Goal: Task Accomplishment & Management: Complete application form

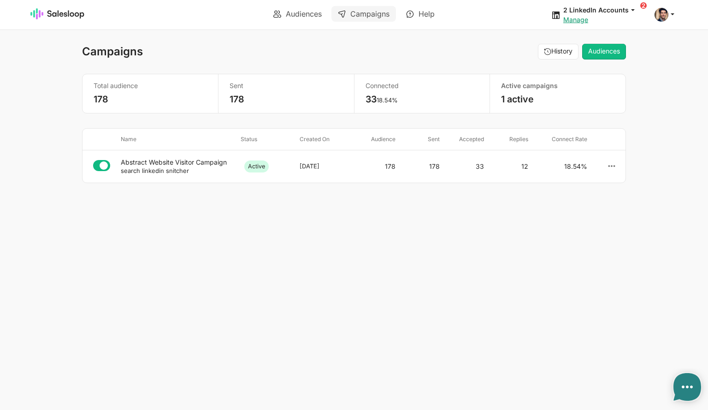
type textarea "x"
click at [187, 162] on div "Abstract Website Visitor Campaign" at bounding box center [177, 162] width 112 height 8
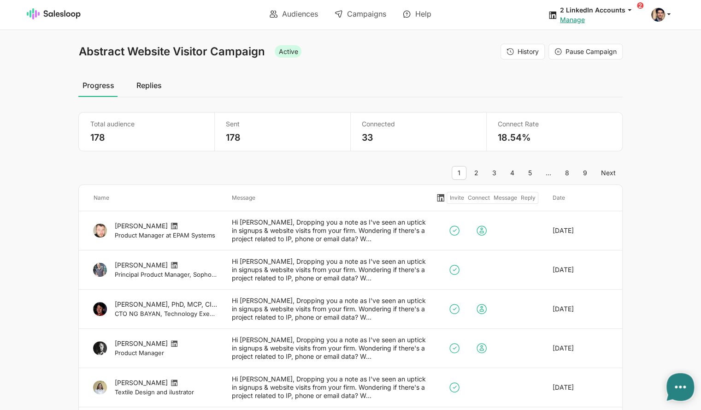
type textarea "x"
click at [146, 87] on link "Replies" at bounding box center [148, 85] width 33 height 23
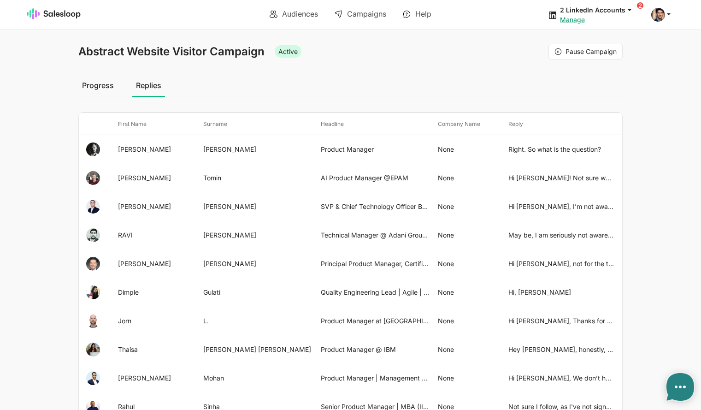
click at [96, 86] on link "Progress" at bounding box center [97, 85] width 39 height 23
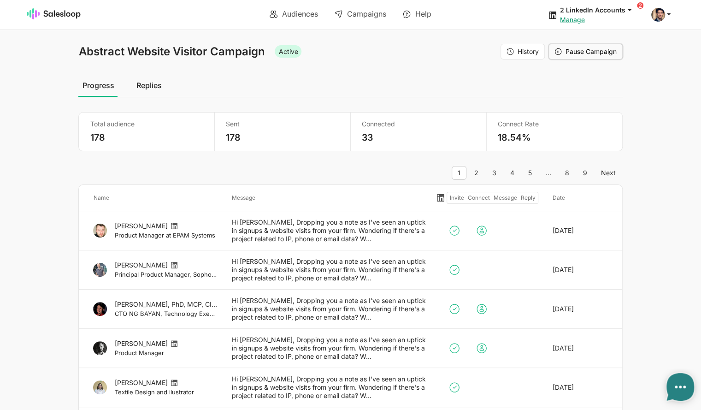
click at [577, 51] on span "Pause Campaign" at bounding box center [591, 51] width 51 height 8
type textarea "x"
click at [290, 15] on link "Audiences" at bounding box center [293, 14] width 61 height 16
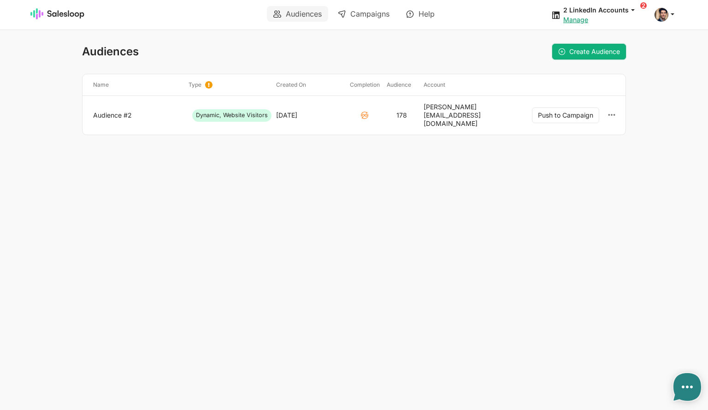
click at [581, 51] on span "Create Audience" at bounding box center [594, 51] width 51 height 8
type textarea "x"
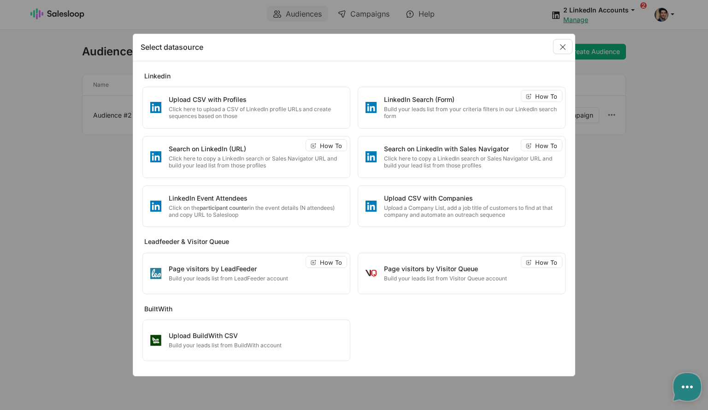
click at [559, 51] on link "Close" at bounding box center [563, 47] width 18 height 14
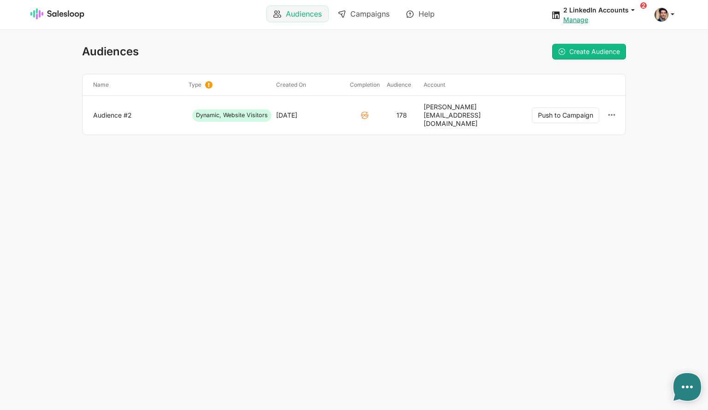
click at [288, 13] on link "Audiences" at bounding box center [297, 14] width 61 height 16
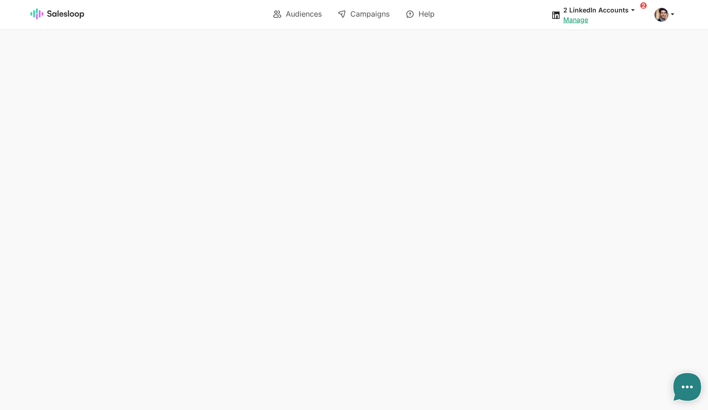
type textarea "x"
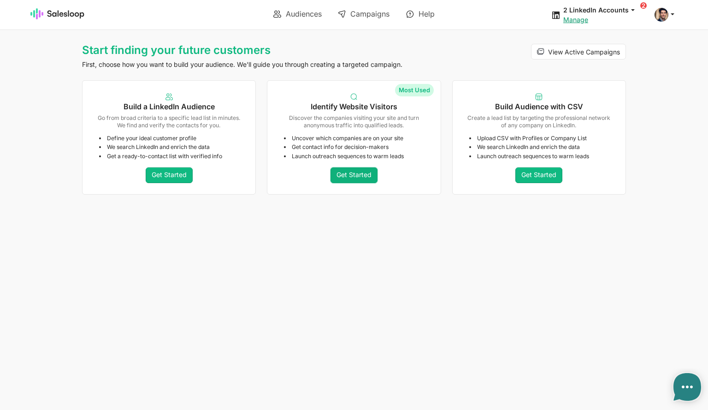
click at [362, 175] on link "Get Started" at bounding box center [354, 175] width 47 height 16
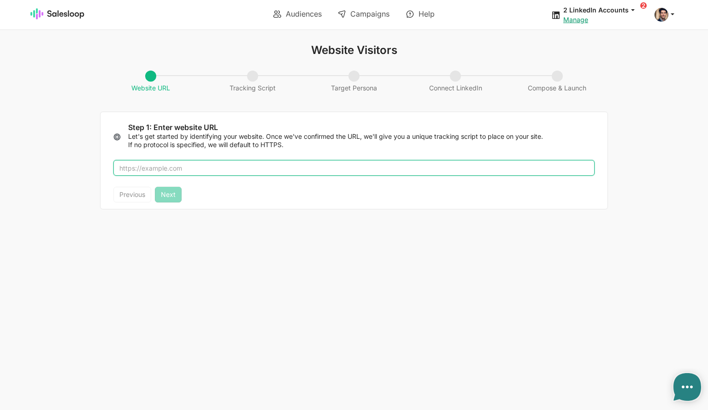
click at [190, 167] on input "text" at bounding box center [353, 168] width 481 height 16
type input "[DOMAIN_NAME]"
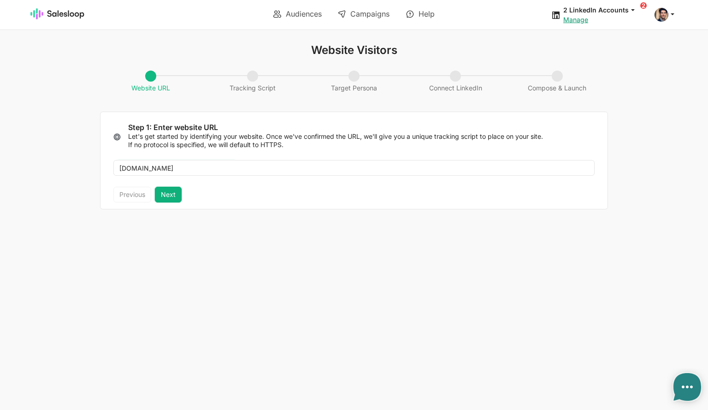
click at [168, 196] on button "Next" at bounding box center [168, 195] width 27 height 16
type textarea "<script> !function(i,s,o,g,r,a,m){i.Ip2cObject=o;i[o]||(i[o]=function(){ (i[o].…"
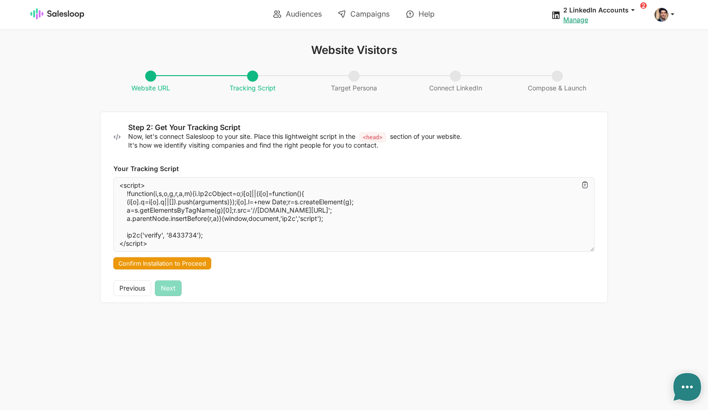
click at [187, 264] on button "Confirm Installation to Proceed" at bounding box center [162, 263] width 98 height 12
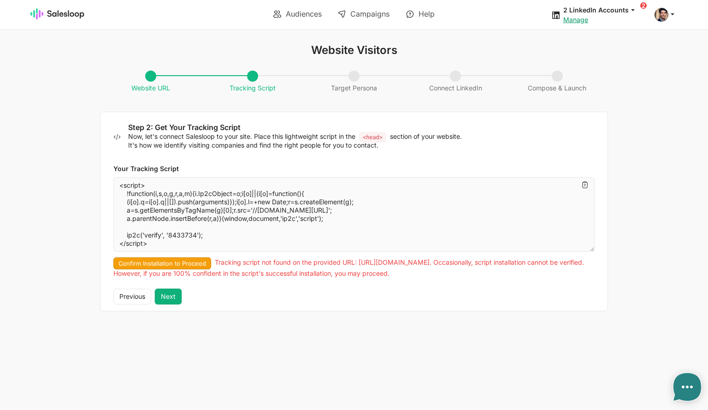
click at [174, 295] on button "Next" at bounding box center [168, 297] width 27 height 16
type textarea "x"
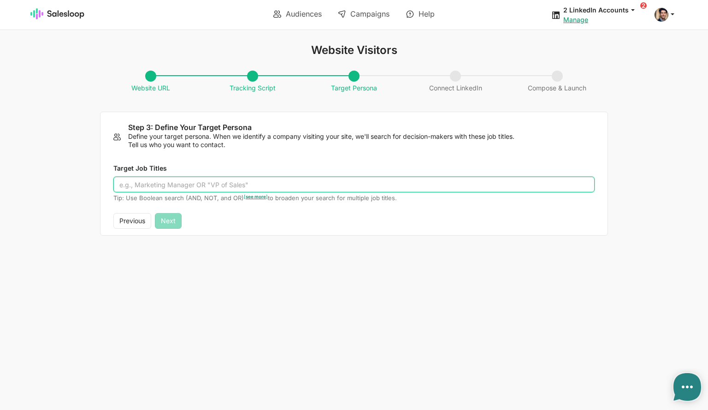
click at [164, 189] on input "Target Job Titles" at bounding box center [353, 185] width 481 height 16
type input ""CTO" OR "data engineer" OR "Product Manager""
type textarea "x"
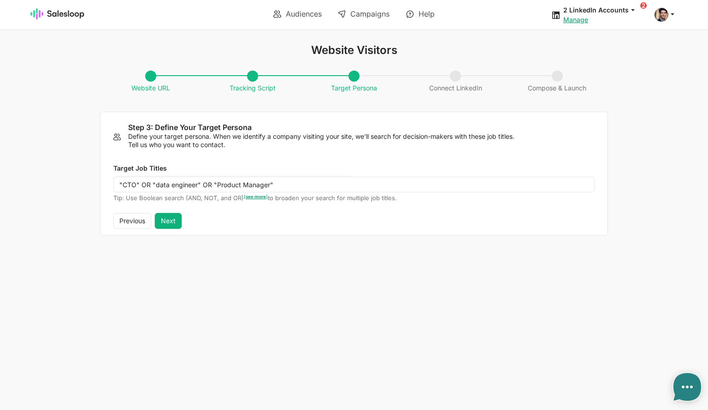
click at [173, 222] on button "Next" at bounding box center [168, 221] width 27 height 16
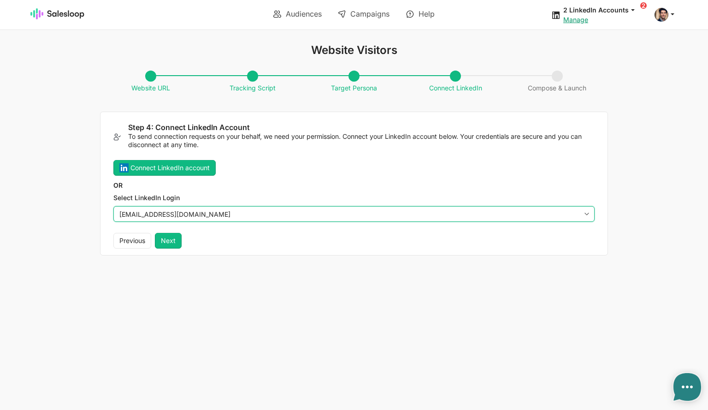
click at [211, 212] on select "[EMAIL_ADDRESS][DOMAIN_NAME] [PERSON_NAME][EMAIL_ADDRESS][DOMAIN_NAME]" at bounding box center [353, 214] width 481 height 16
select select "[PERSON_NAME][EMAIL_ADDRESS][DOMAIN_NAME]"
click at [113, 206] on select "[EMAIL_ADDRESS][DOMAIN_NAME] [PERSON_NAME][EMAIL_ADDRESS][DOMAIN_NAME]" at bounding box center [353, 214] width 481 height 16
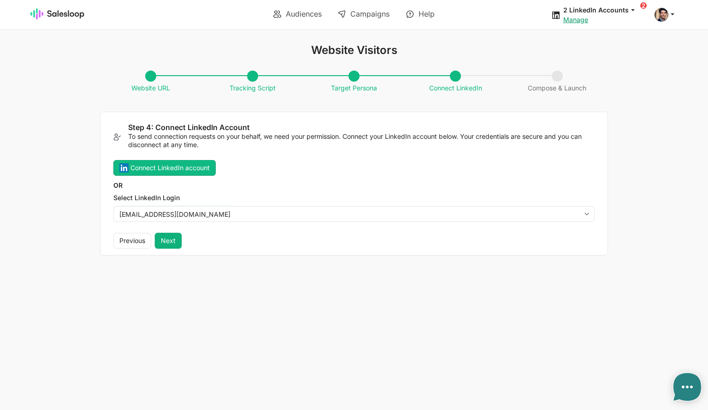
click at [168, 242] on button "Next" at bounding box center [168, 241] width 27 height 16
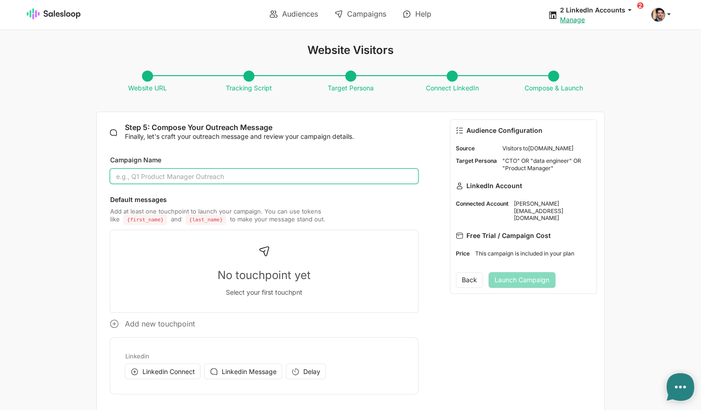
click at [167, 177] on input "Campaign Name" at bounding box center [264, 176] width 308 height 16
click at [228, 176] on input "Abstract Website Visitor Campaign" at bounding box center [264, 176] width 308 height 16
type input "Abstract Website Visitor Campaign 2"
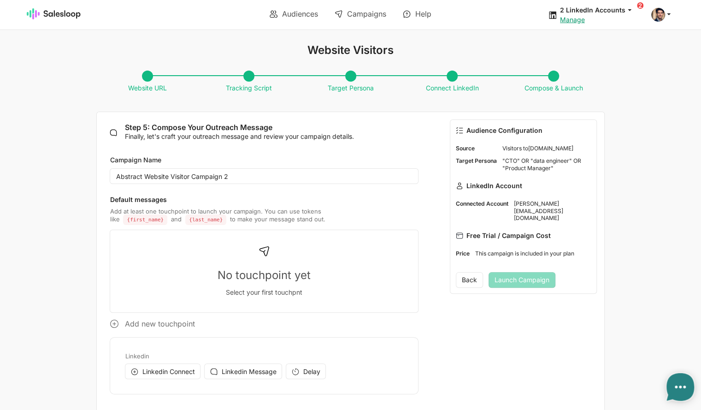
type textarea "x"
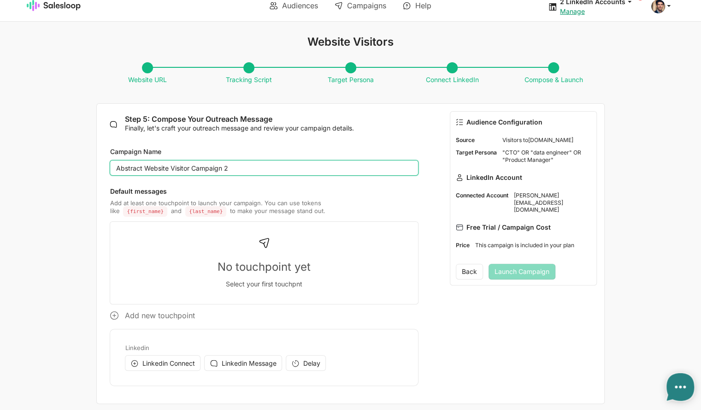
scroll to position [12, 0]
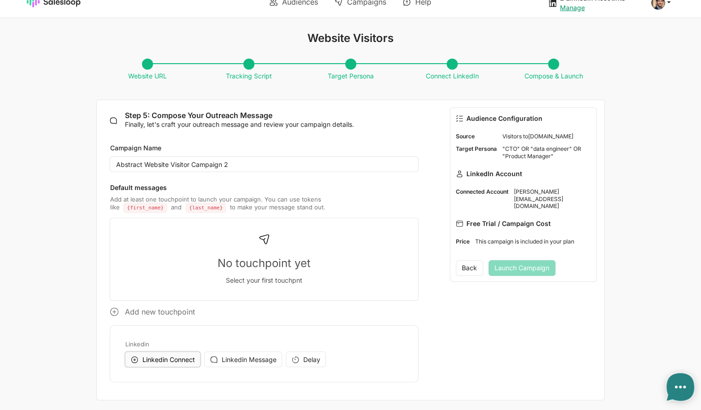
click at [170, 363] on button "Linkedin Connect" at bounding box center [163, 359] width 76 height 16
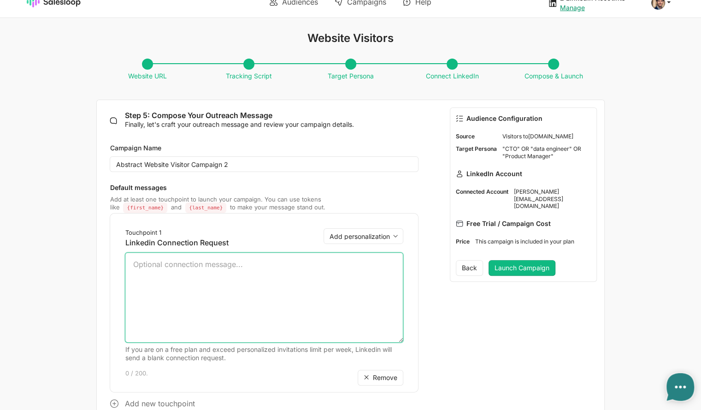
click at [185, 285] on textarea at bounding box center [264, 297] width 278 height 90
paste textarea "We track website visits & EPAM is showing up consistently! We also have >20 EPA…"
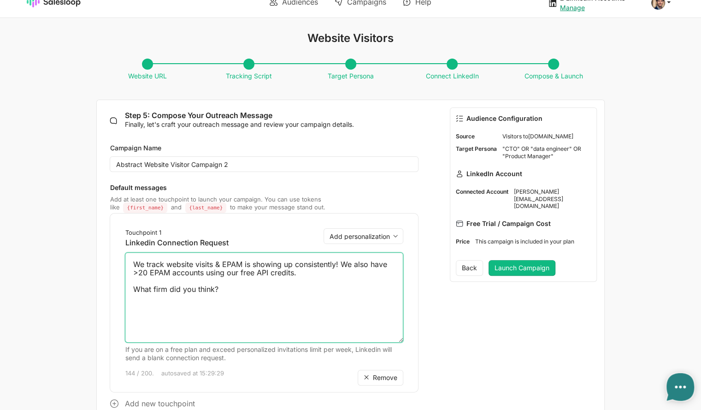
click at [133, 265] on textarea "We track website visits & EPAM is showing up consistently! We also have >20 EPA…" at bounding box center [264, 297] width 278 height 90
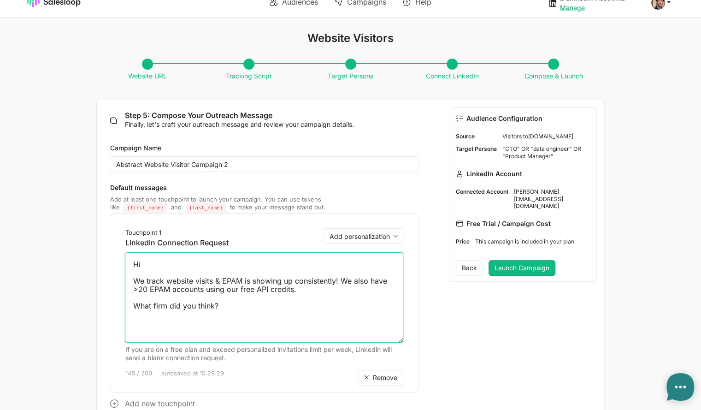
click at [174, 257] on textarea "Hi We track website visits & EPAM is showing up consistently! We also have >20 …" at bounding box center [264, 297] width 278 height 90
type textarea "Hi We track website visits & EPAM is showing up consistently! We also have >20 …"
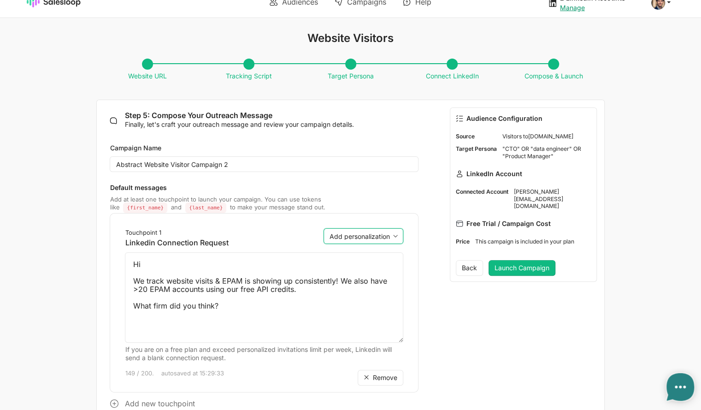
click at [374, 237] on select "Add personalization first_name last_name" at bounding box center [364, 236] width 80 height 16
select select "{first_name}"
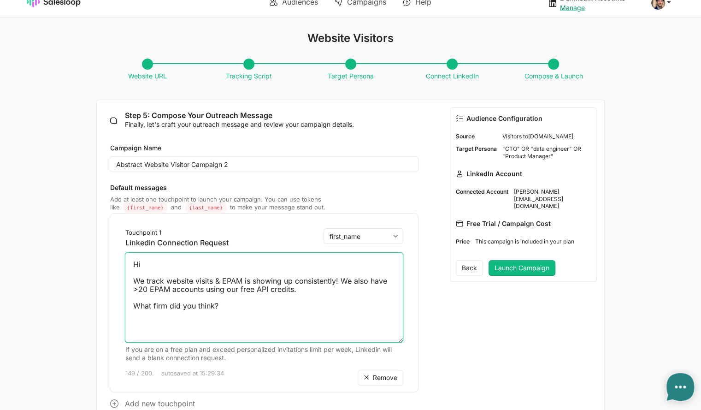
click at [324, 228] on select "Add personalization first_name last_name" at bounding box center [364, 236] width 80 height 16
click at [200, 261] on textarea "Hi {first_name} We track website visits & EPAM is showing up consistently! We a…" at bounding box center [264, 297] width 278 height 90
click at [214, 278] on textarea "Hi {first_name}, We track website visits & EPAM is showing up consistently! We …" at bounding box center [264, 297] width 278 height 90
type textarea "Hi {first_name}, We track website visits to abstrac& EPAM is showing up consist…"
type textarea "x"
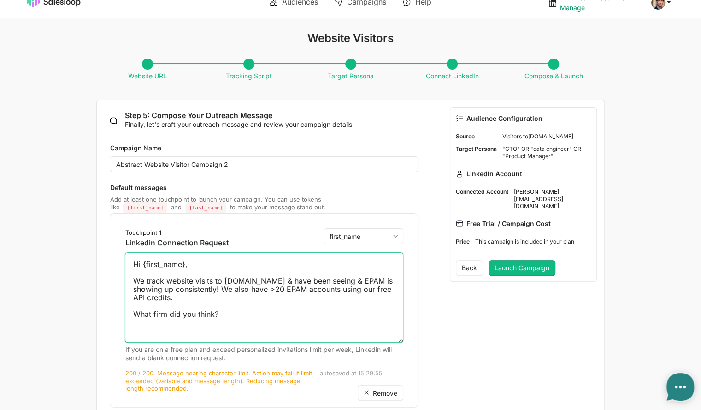
drag, startPoint x: 387, startPoint y: 282, endPoint x: 353, endPoint y: 282, distance: 33.7
click at [353, 282] on textarea "Hi {first_name}, We track website visits to [DOMAIN_NAME] & have been seeing & …" at bounding box center [264, 297] width 278 height 90
type textarea "Hi {first_name}, We track website visits to [DOMAIN_NAME] & have been seeing & …"
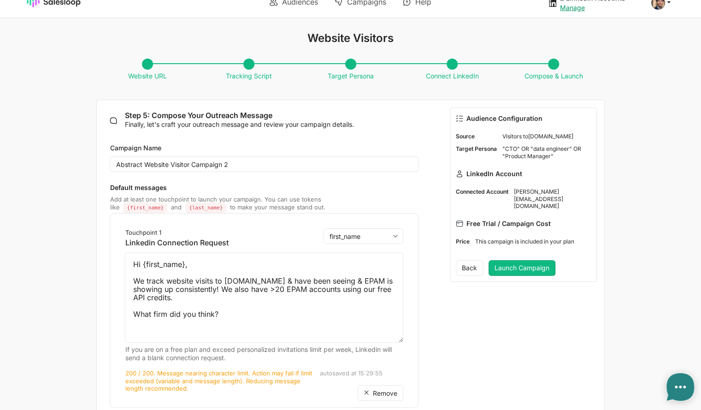
click at [469, 322] on div "Audience Configuration Source Visitors to [DOMAIN_NAME] Target Persona "CTO" OR…" at bounding box center [523, 303] width 173 height 407
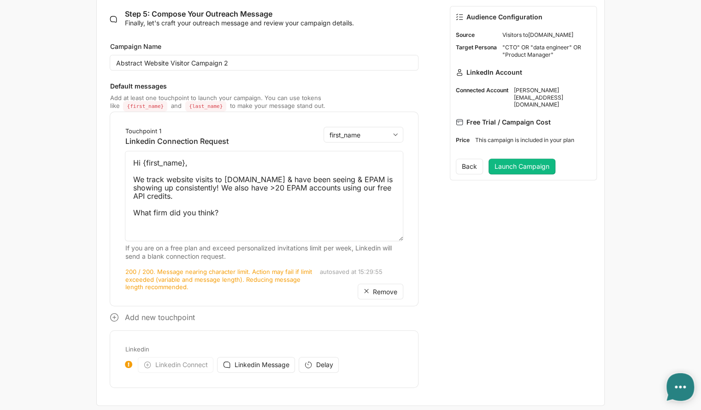
scroll to position [119, 0]
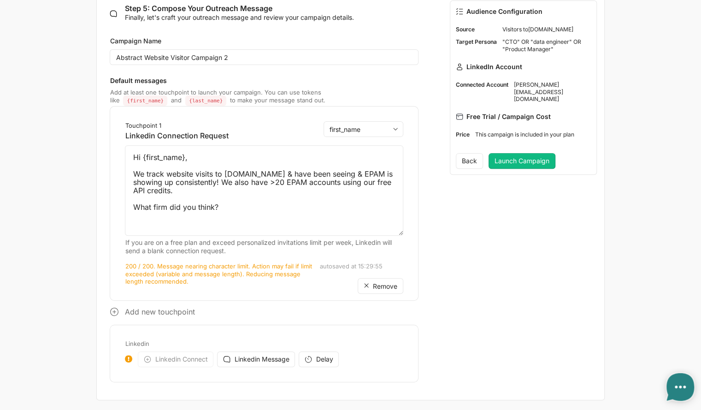
type textarea "x"
